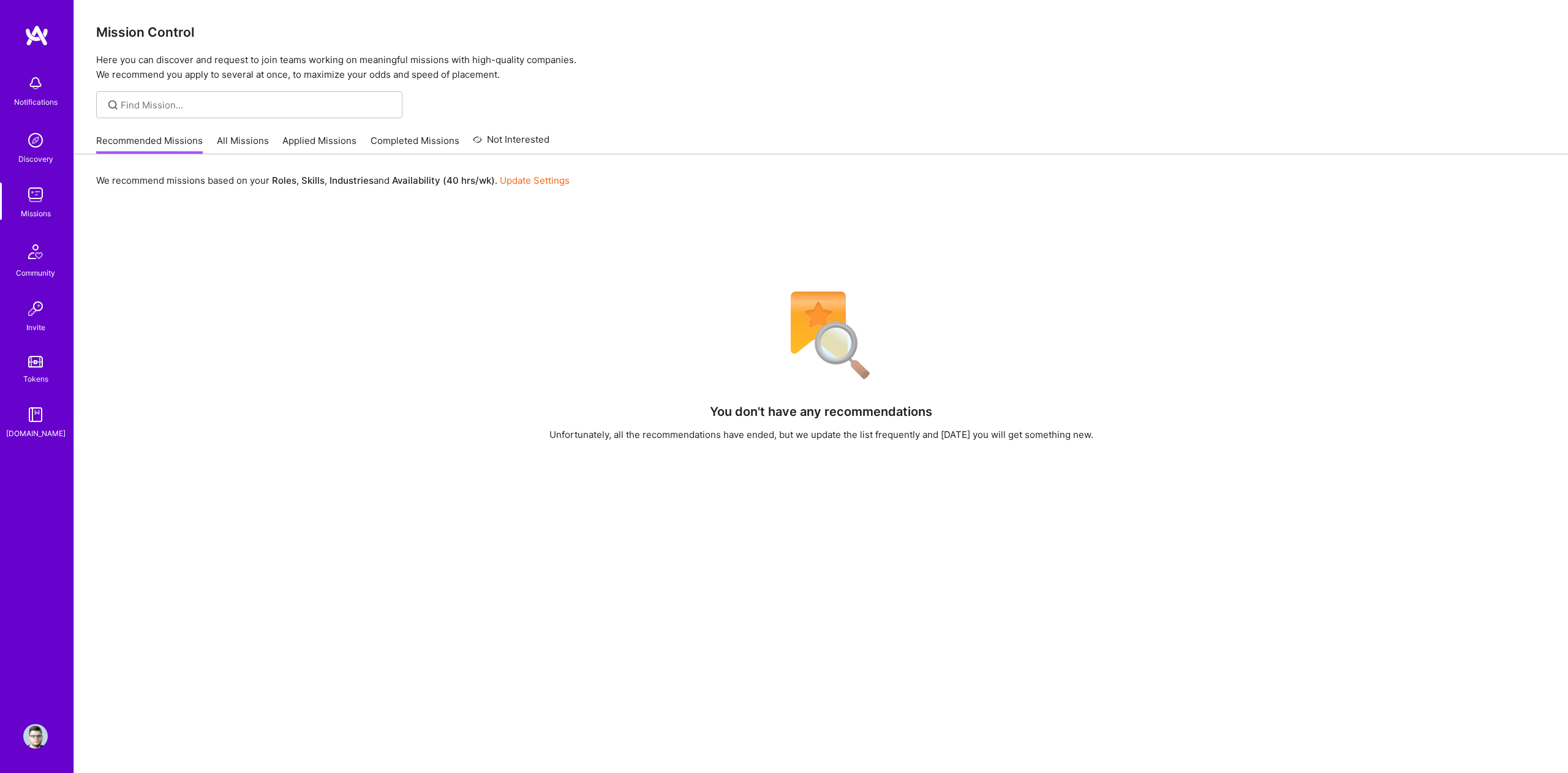
click at [252, 142] on link "All Missions" at bounding box center [243, 143] width 52 height 20
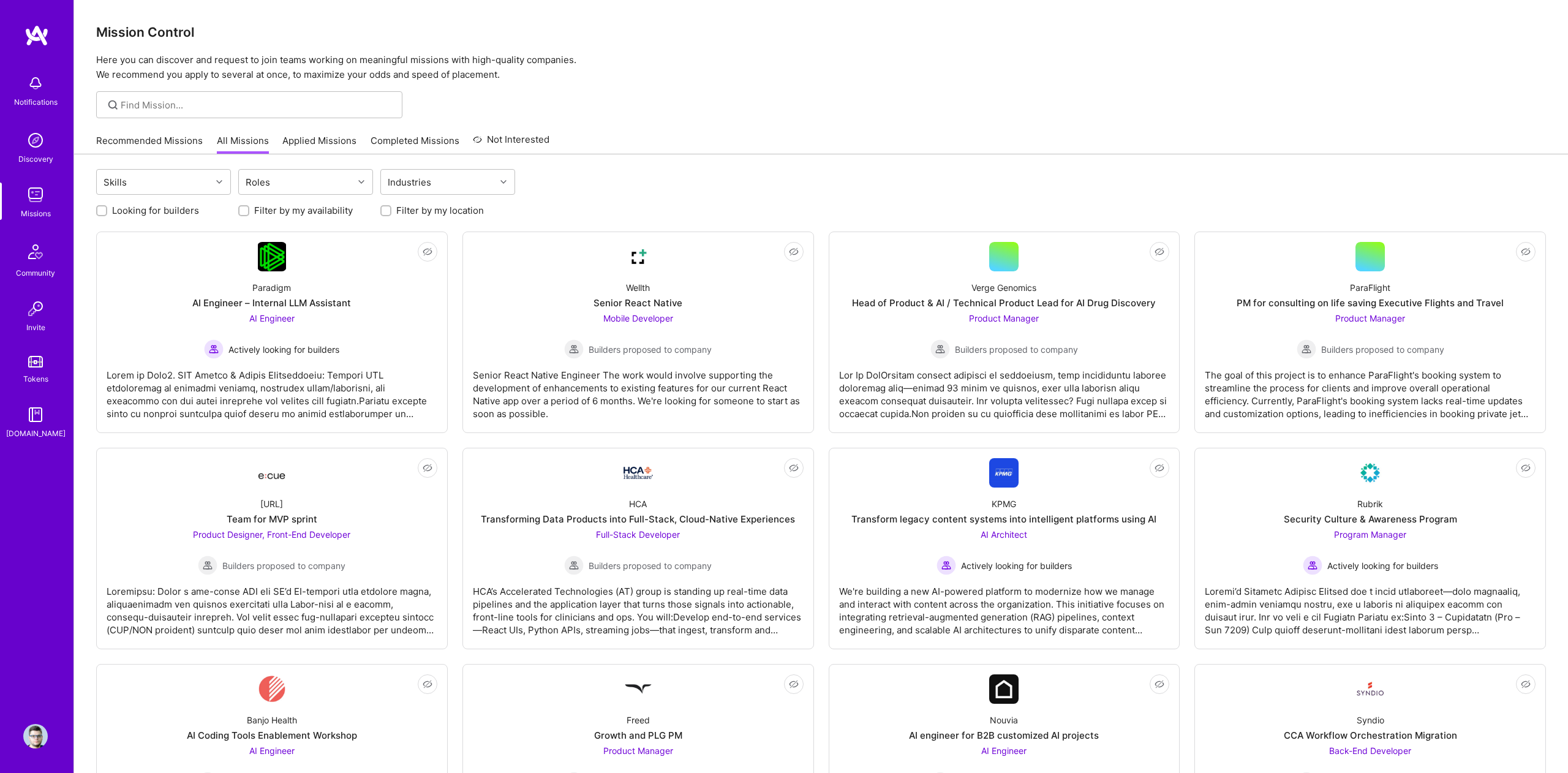
click at [305, 140] on link "Applied Missions" at bounding box center [319, 143] width 74 height 20
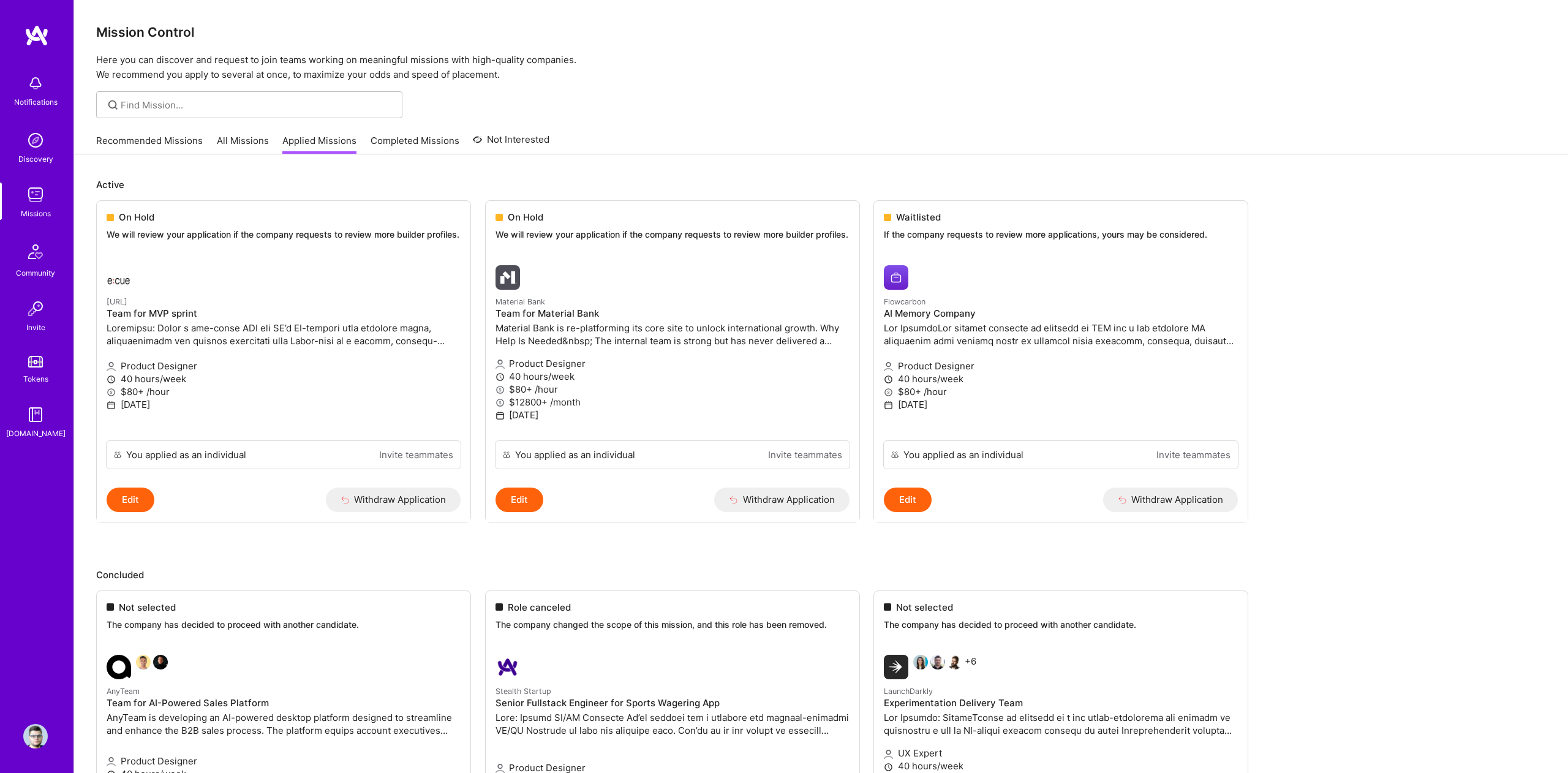
click at [137, 140] on link "Recommended Missions" at bounding box center [149, 143] width 107 height 20
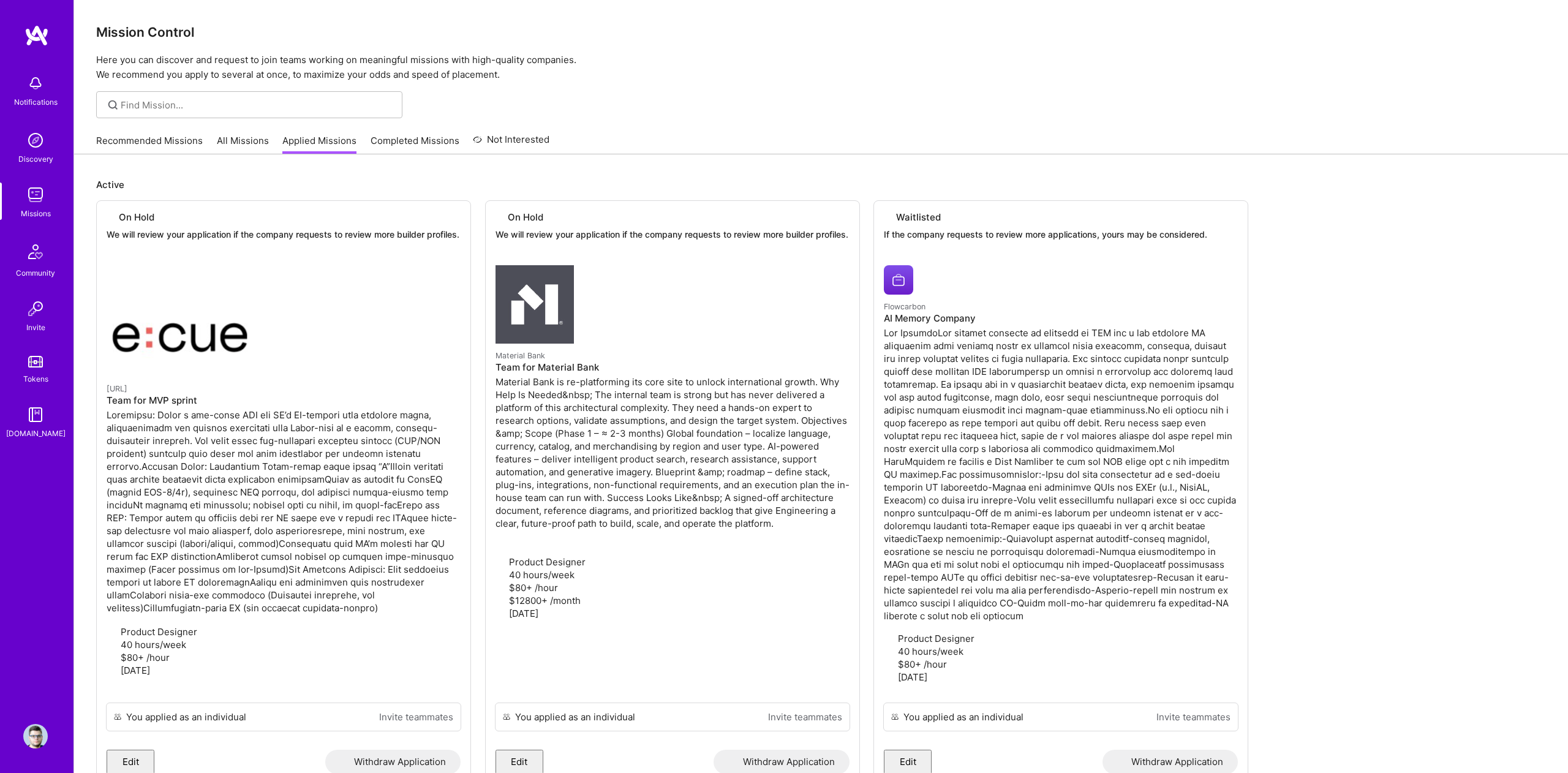
scroll to position [1, 0]
